Goal: Task Accomplishment & Management: Manage account settings

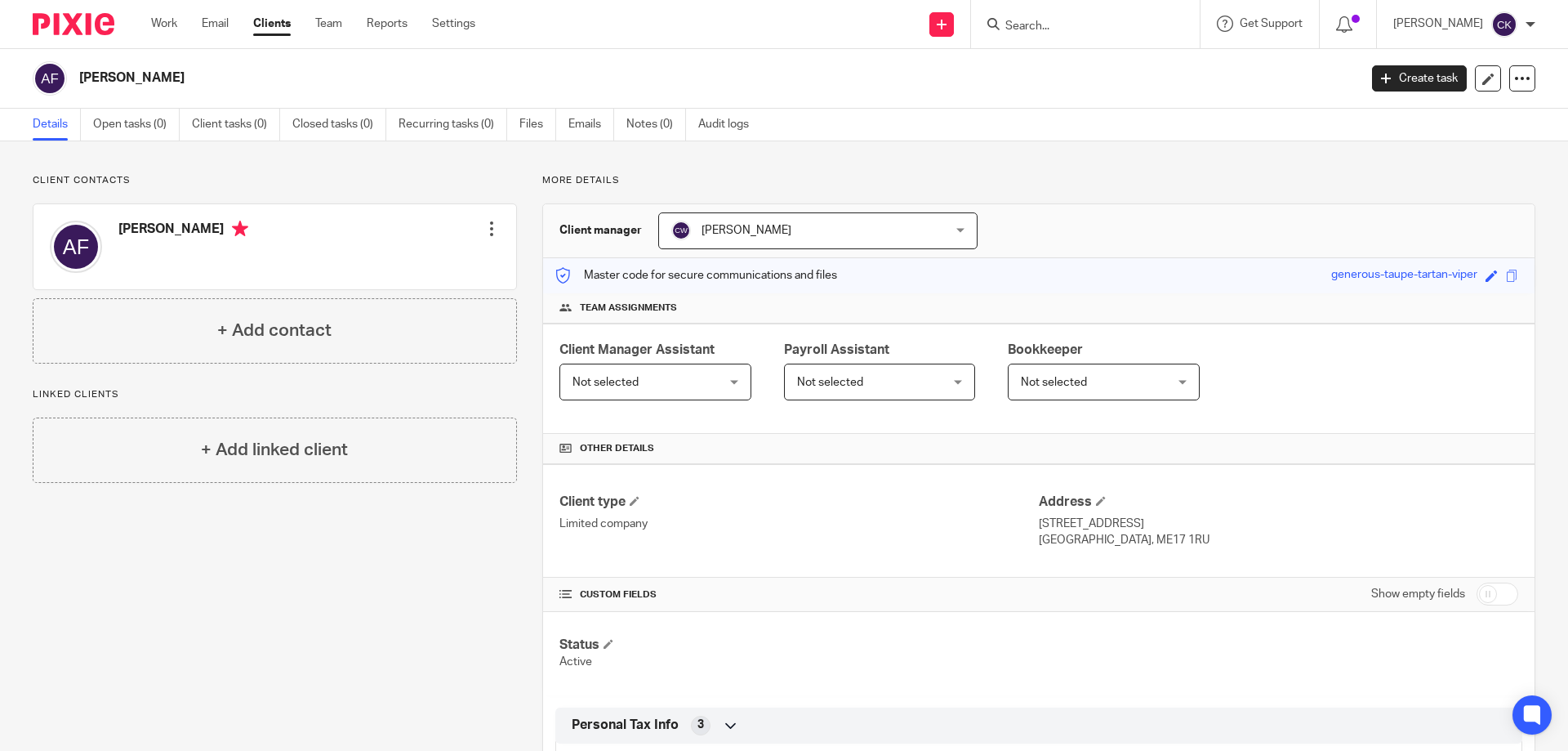
click at [1042, 29] on input "Search" at bounding box center [1078, 27] width 147 height 15
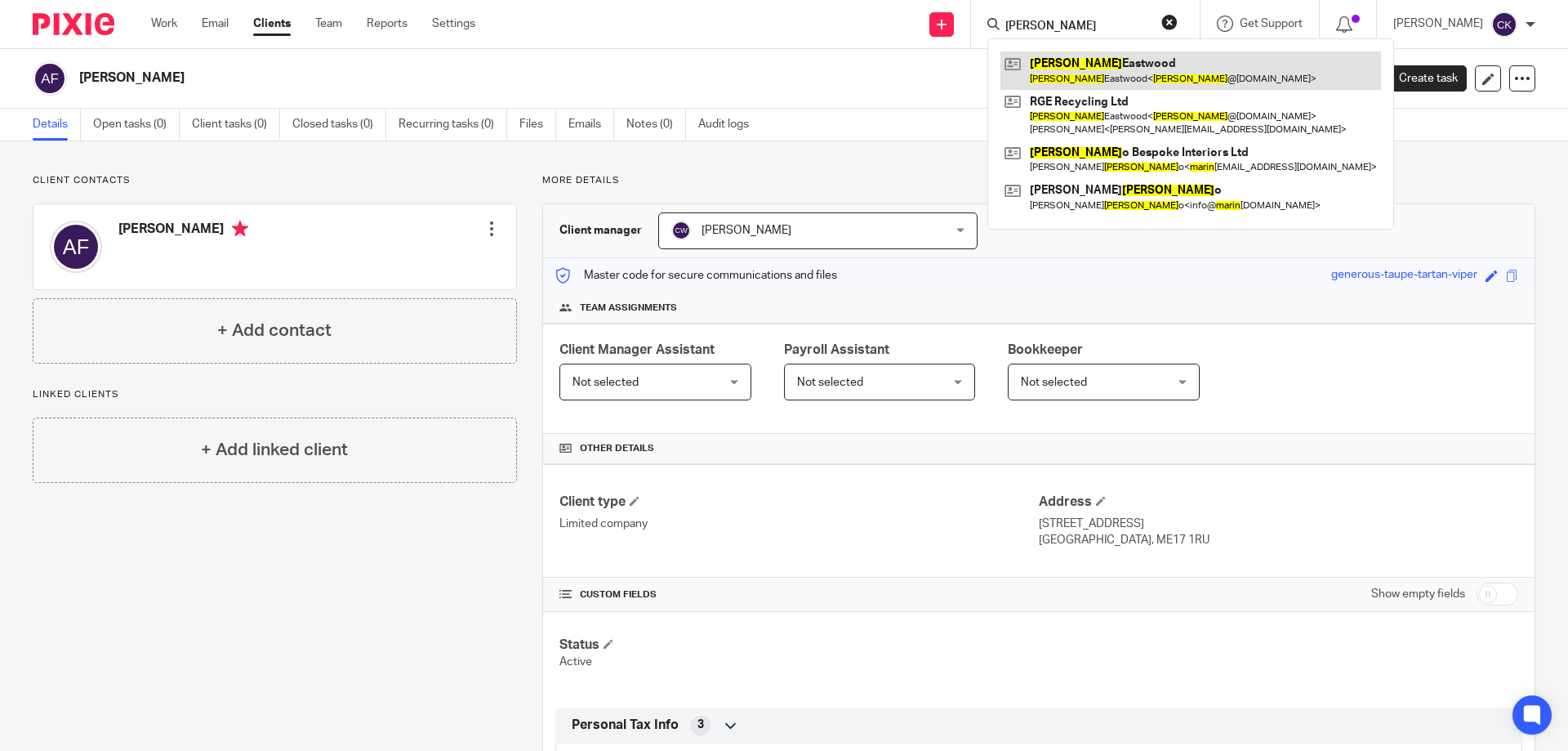
type input "maria"
click at [1082, 59] on link at bounding box center [1191, 70] width 381 height 37
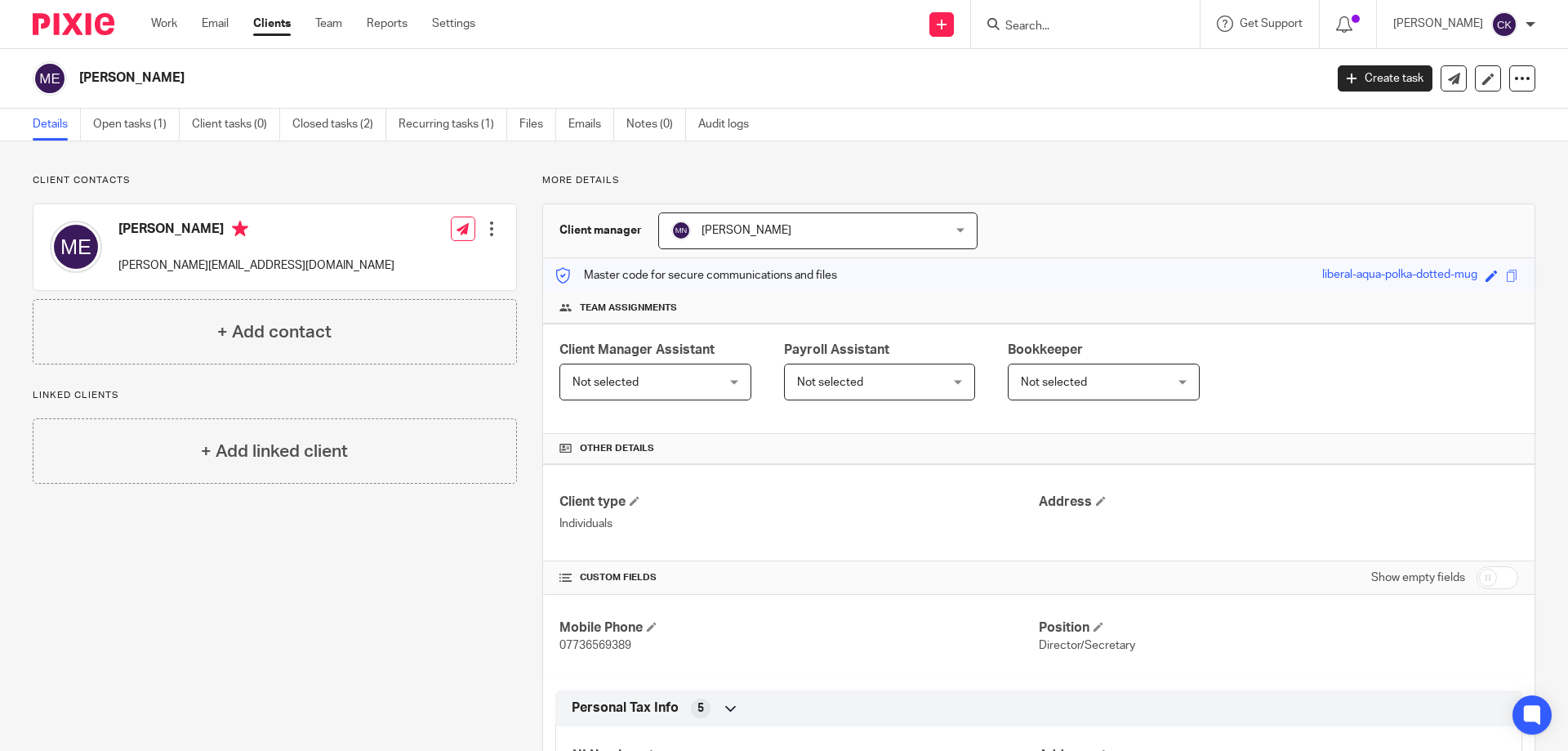
click at [475, 231] on div "Edit contact Create client from contact Export data Delete contact" at bounding box center [475, 228] width 49 height 33
click at [495, 229] on div at bounding box center [491, 228] width 16 height 16
click at [359, 260] on link "Edit contact" at bounding box center [414, 265] width 156 height 24
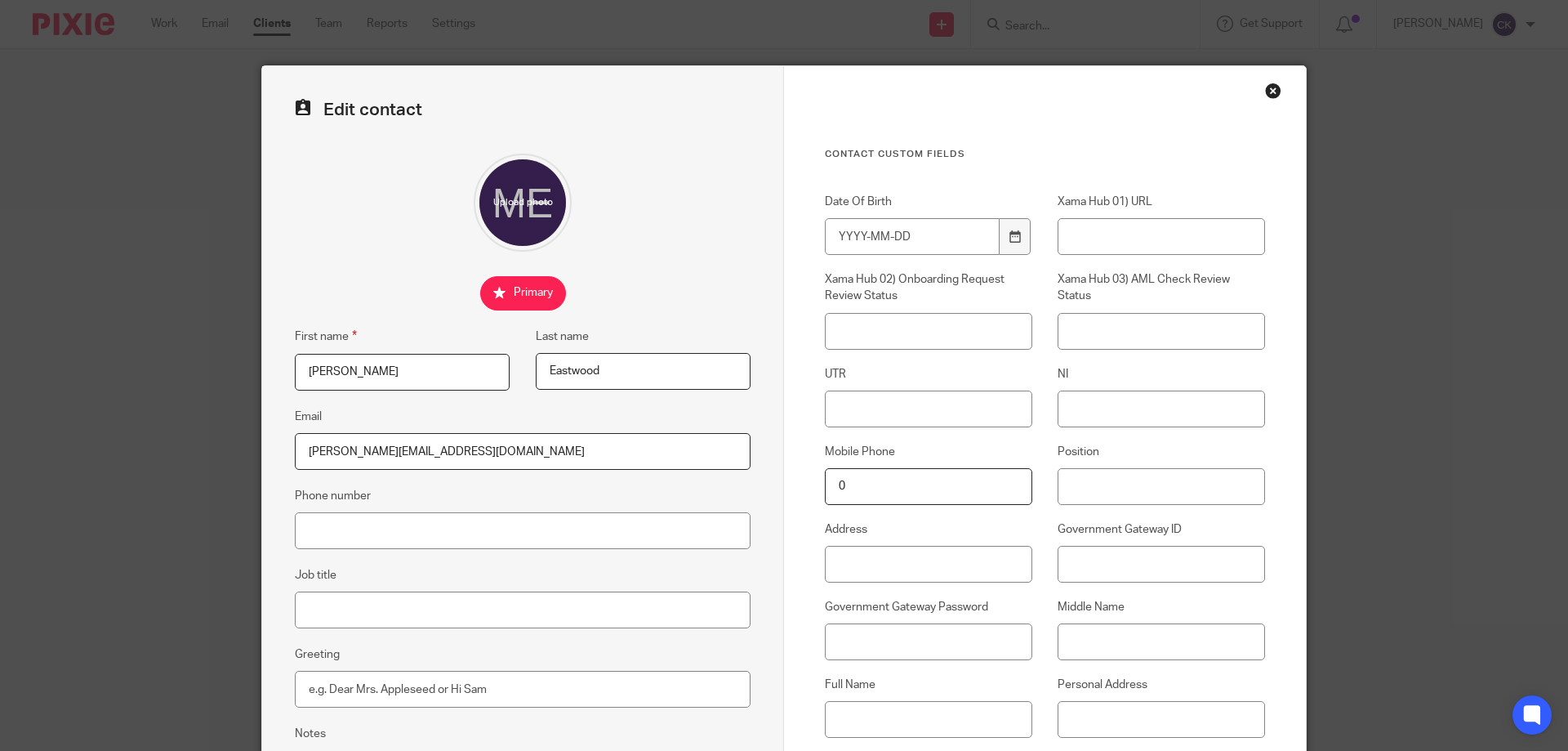
click at [1266, 94] on div "Close this dialog window" at bounding box center [1273, 90] width 16 height 16
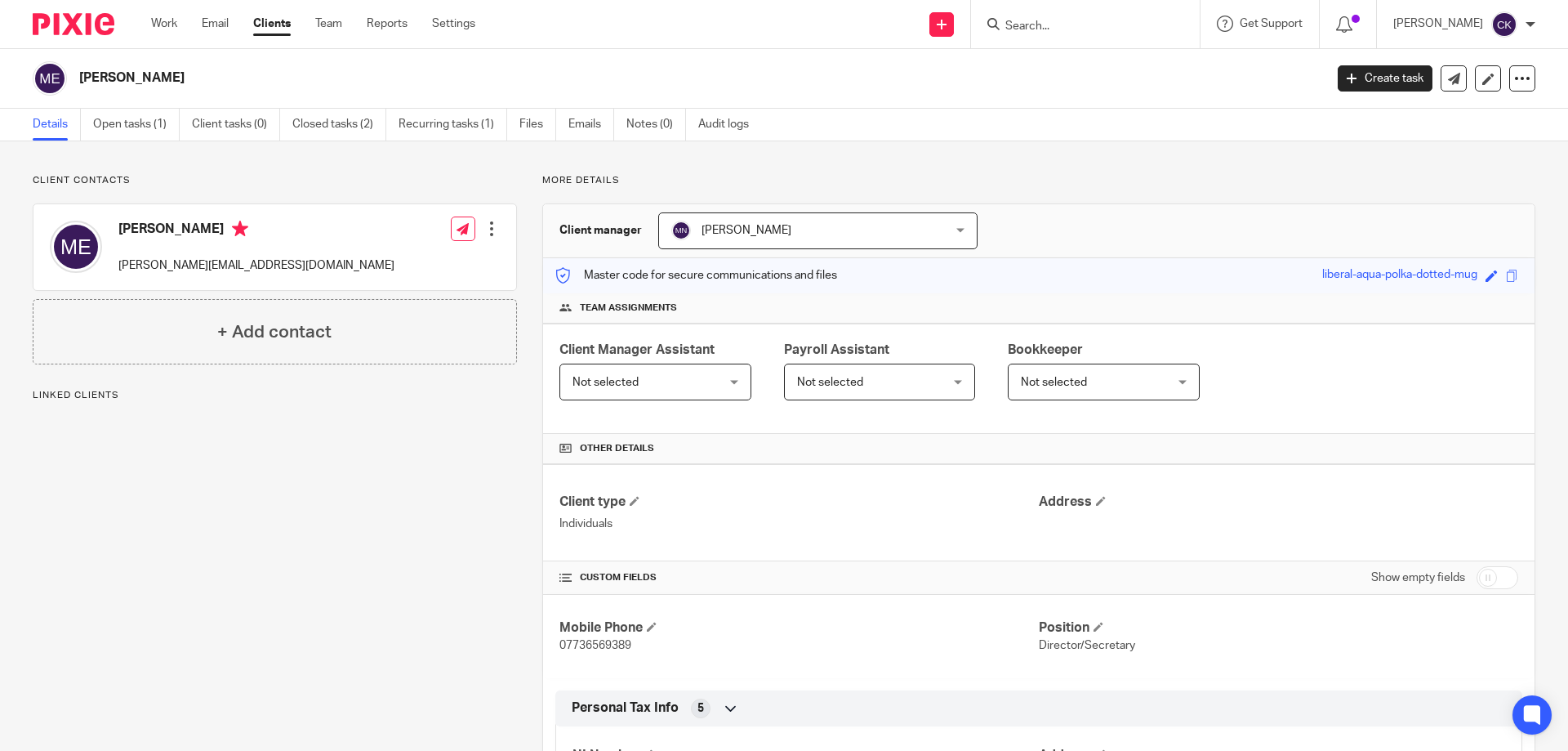
click at [1039, 19] on input "Search" at bounding box center [1078, 27] width 147 height 15
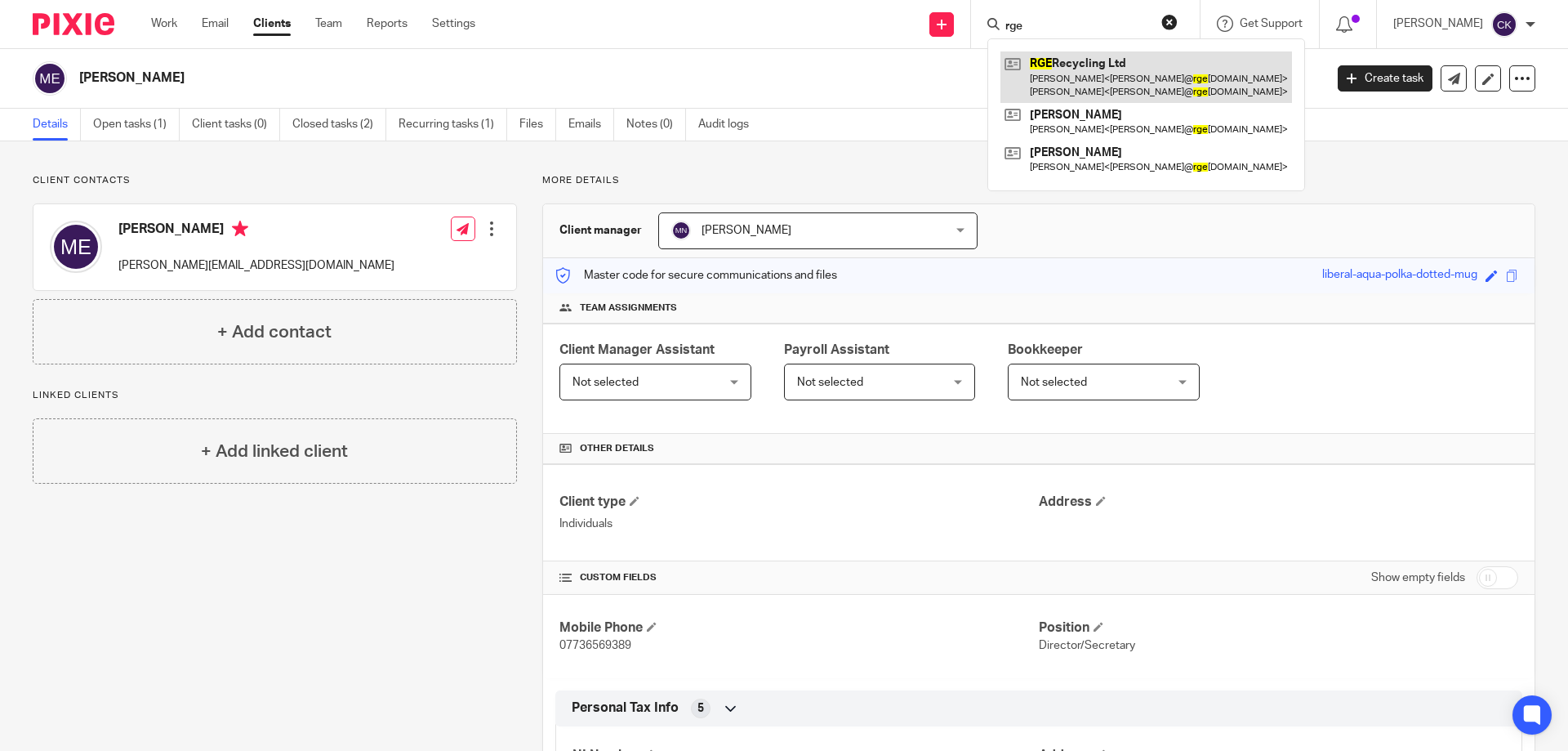
type input "rge"
click at [1072, 65] on link at bounding box center [1146, 76] width 291 height 50
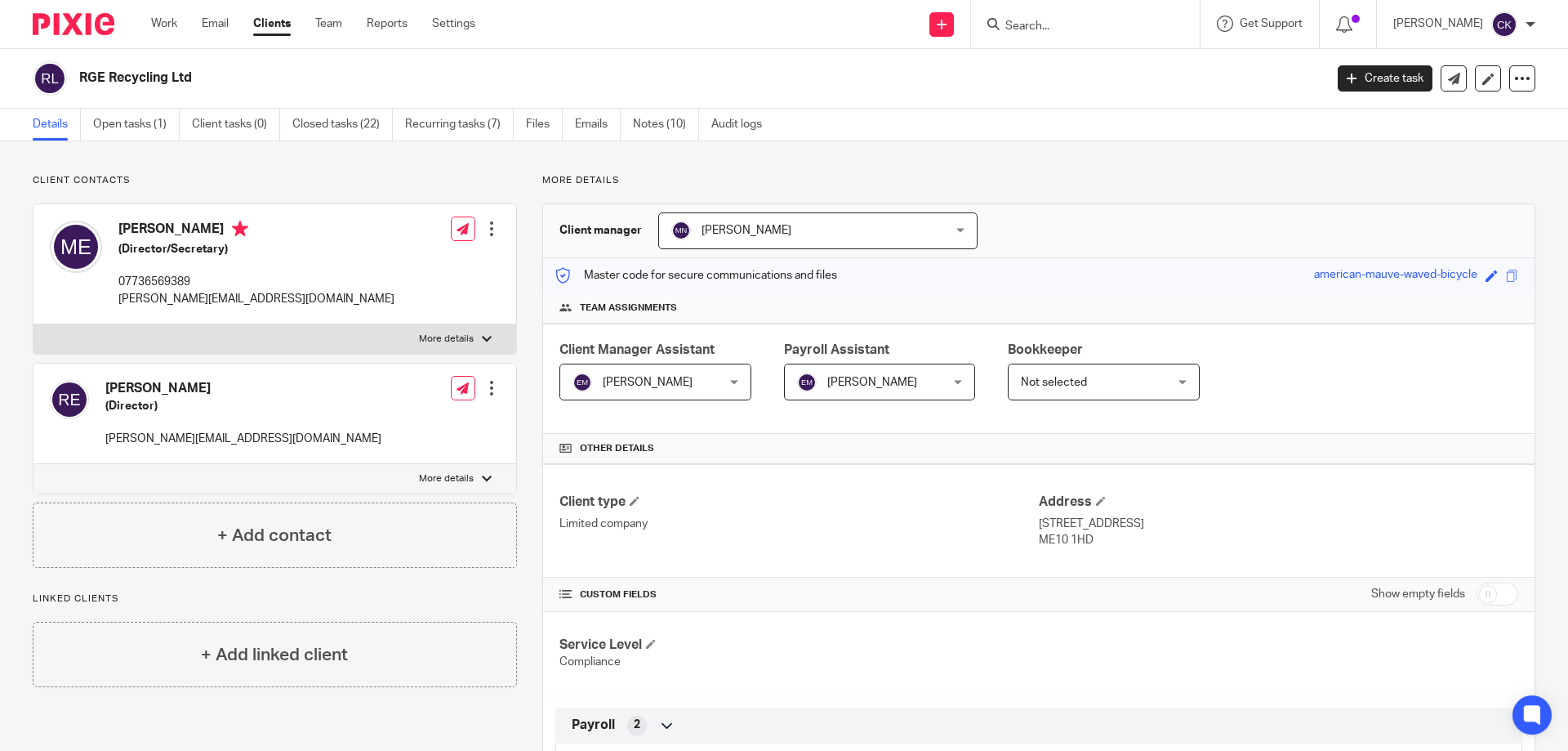
drag, startPoint x: 1030, startPoint y: 522, endPoint x: 1086, endPoint y: 540, distance: 58.8
click at [1086, 540] on div "Address 46 Kent Avenue ME10 1HD" at bounding box center [1278, 521] width 479 height 55
copy div "46 Kent Avenue ME10 1HD"
click at [642, 127] on link "Notes (10)" at bounding box center [666, 125] width 66 height 32
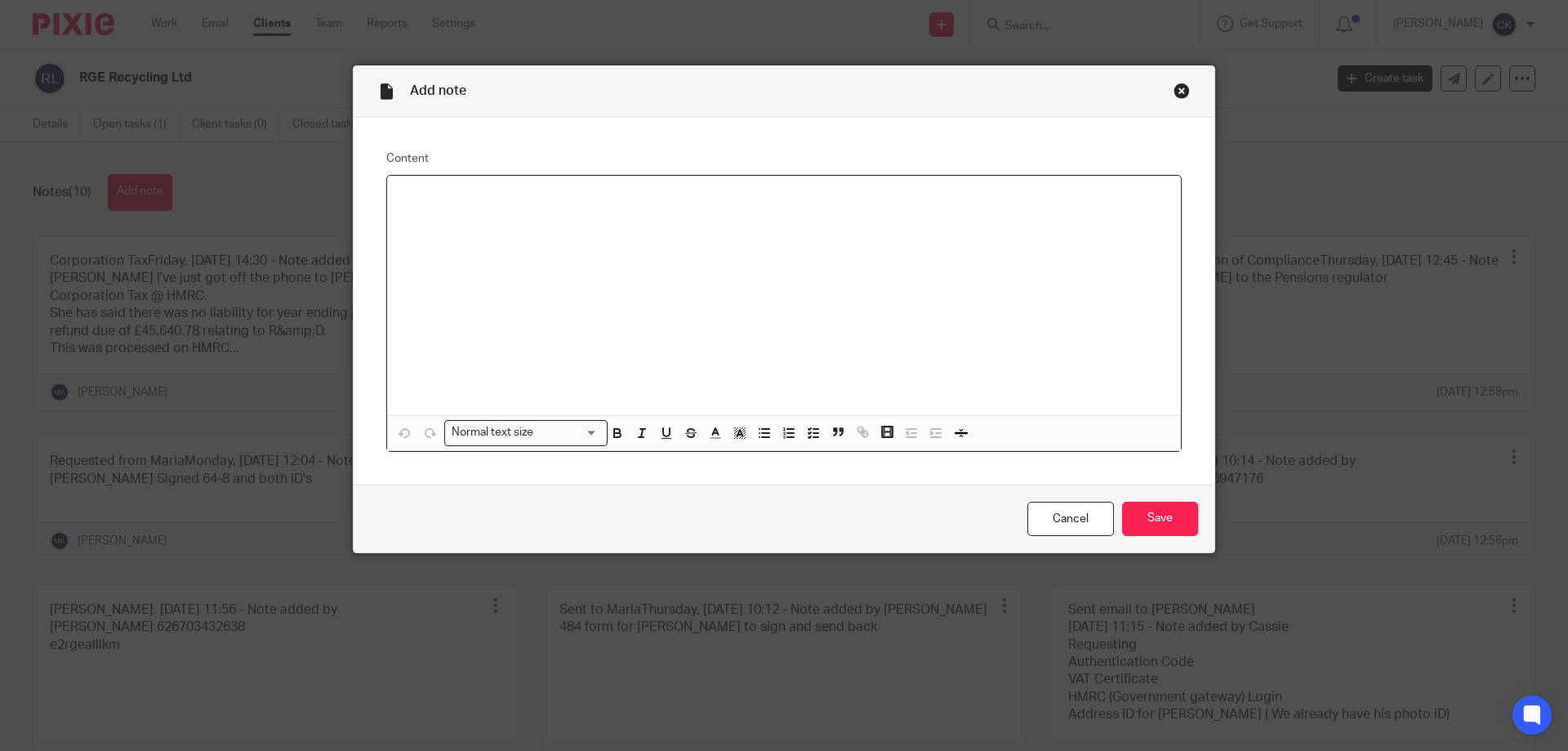
click at [519, 291] on div at bounding box center [784, 295] width 794 height 239
drag, startPoint x: 499, startPoint y: 232, endPoint x: 392, endPoint y: 219, distance: 107.8
click at [395, 220] on div "Sent Cheque from HMRC to [PERSON_NAME] a few seconds ago RGE Recycling Ltd [STR…" at bounding box center [784, 295] width 794 height 239
click at [1177, 525] on input "Save" at bounding box center [1160, 519] width 76 height 35
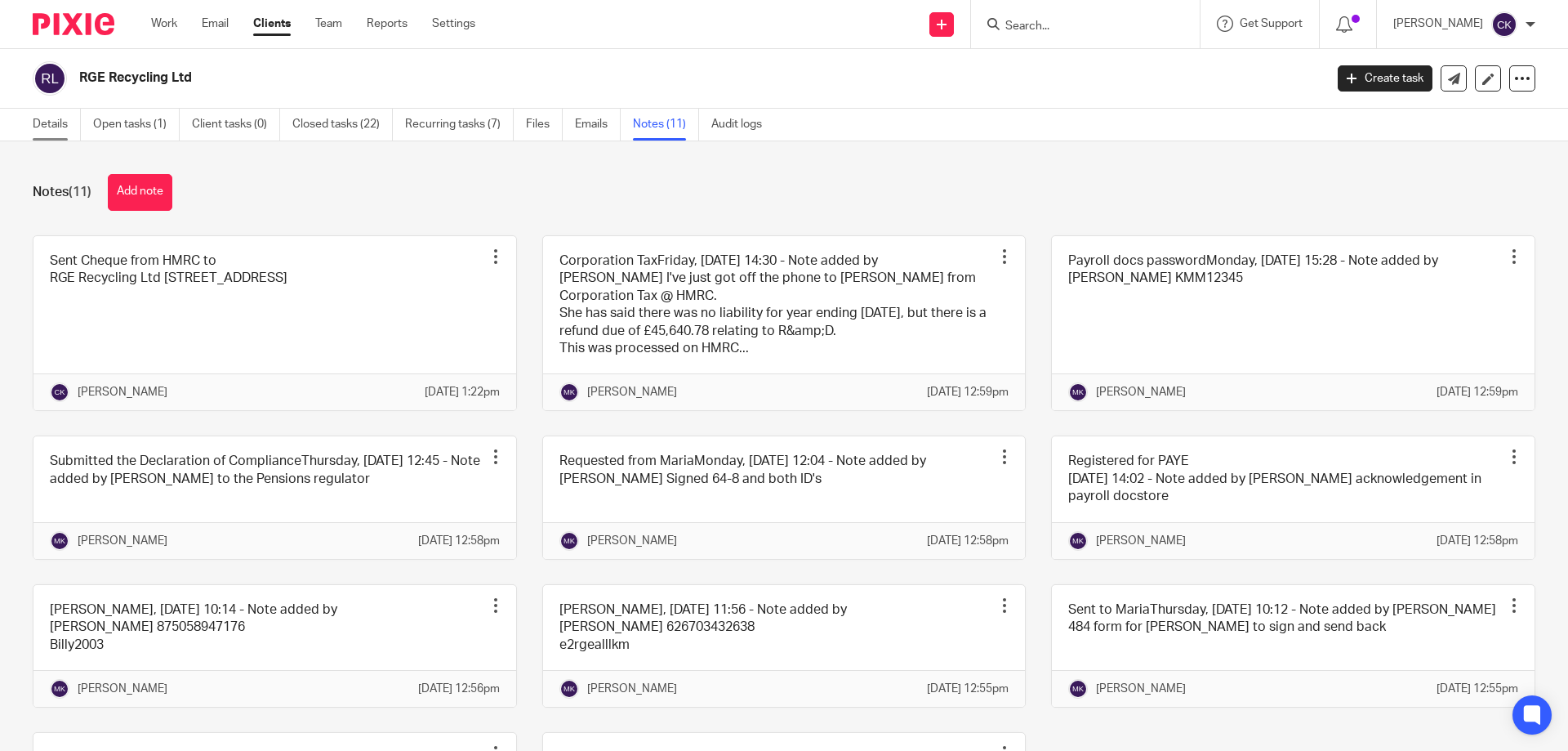
click at [38, 120] on link "Details" at bounding box center [57, 125] width 48 height 32
